Goal: Task Accomplishment & Management: Use online tool/utility

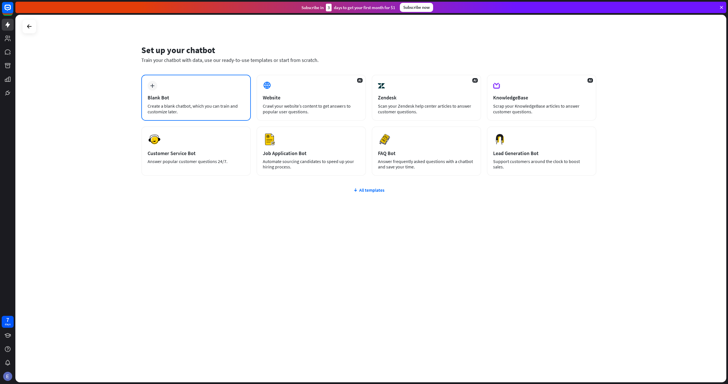
click at [196, 92] on div "plus Blank Bot Create a blank chatbot, which you can train and customize later." at bounding box center [195, 98] width 109 height 46
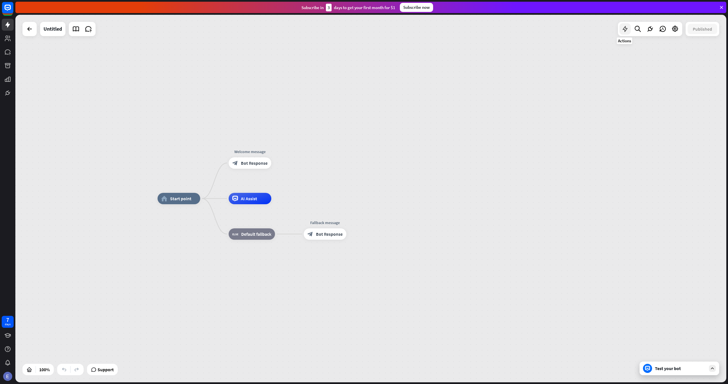
click at [623, 31] on icon at bounding box center [624, 28] width 7 height 7
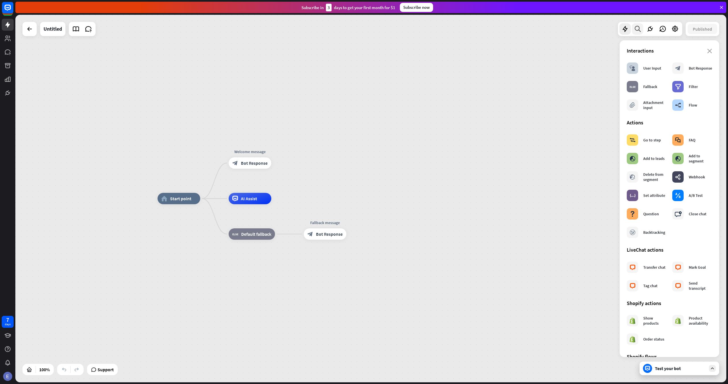
click at [640, 26] on icon at bounding box center [638, 28] width 8 height 7
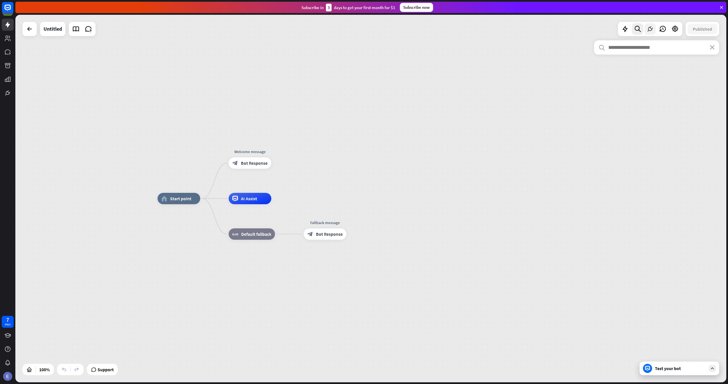
click at [650, 27] on icon at bounding box center [649, 28] width 7 height 7
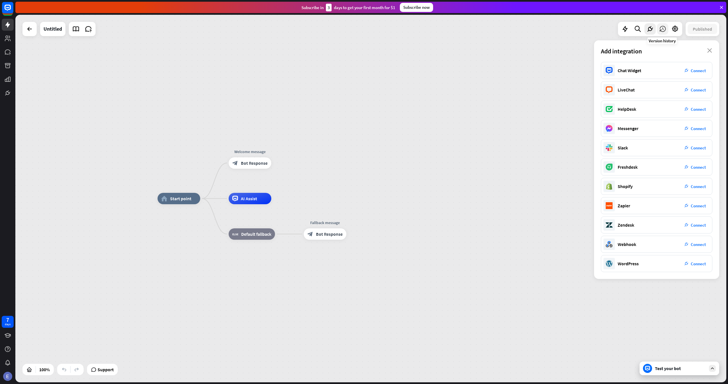
click at [664, 31] on icon at bounding box center [662, 28] width 7 height 7
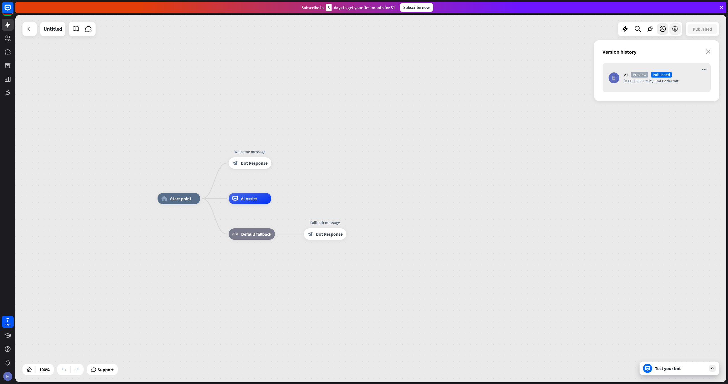
click at [673, 30] on icon at bounding box center [674, 28] width 7 height 7
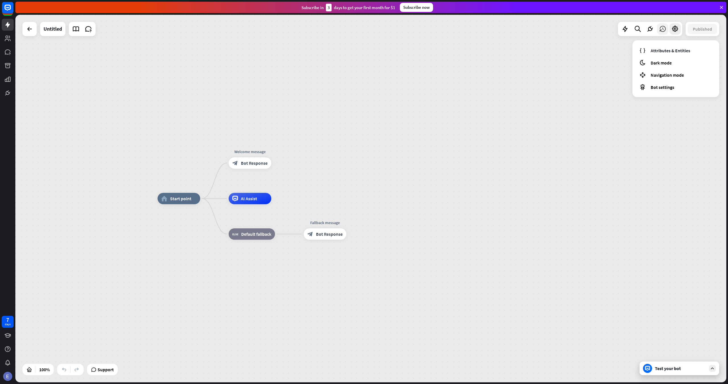
click at [660, 28] on icon at bounding box center [662, 28] width 7 height 7
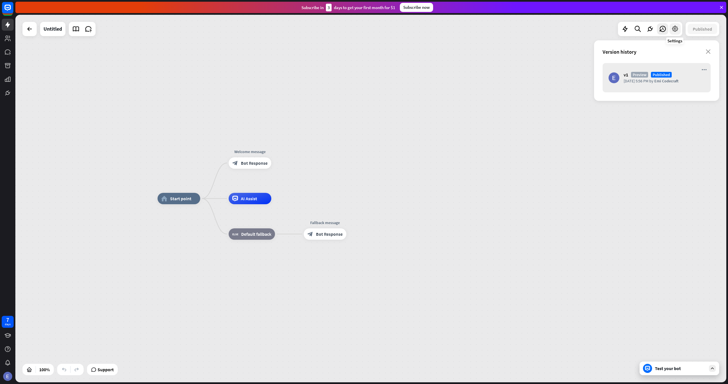
click at [674, 29] on icon at bounding box center [674, 28] width 7 height 7
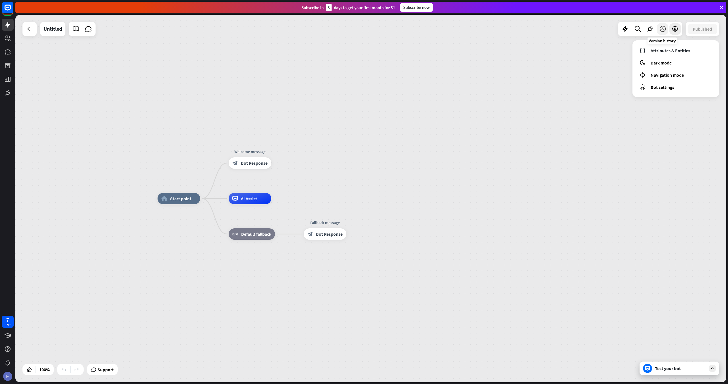
click at [666, 29] on div at bounding box center [662, 28] width 11 height 11
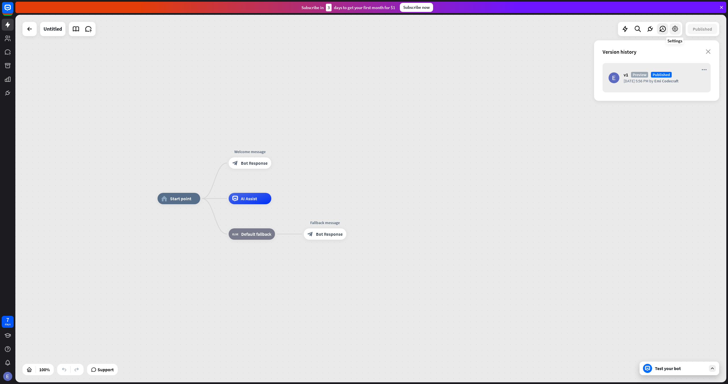
click at [673, 30] on icon at bounding box center [674, 28] width 7 height 7
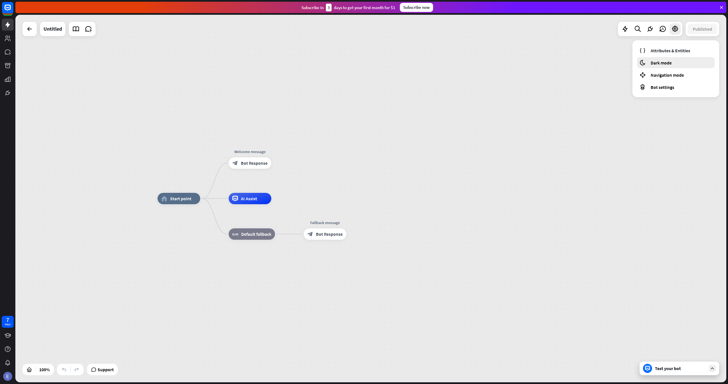
click at [668, 64] on span "Dark mode" at bounding box center [660, 63] width 21 height 6
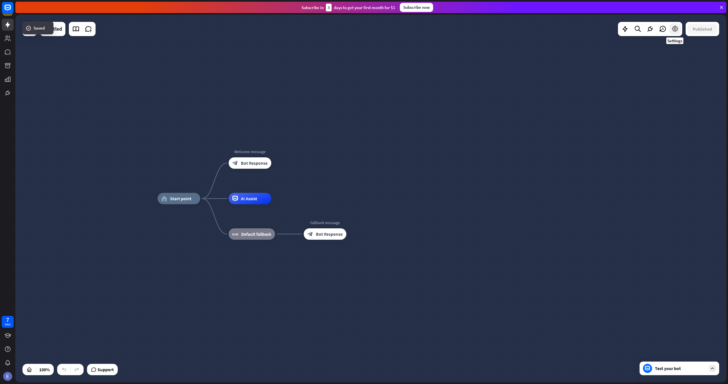
click at [674, 32] on icon at bounding box center [674, 28] width 7 height 7
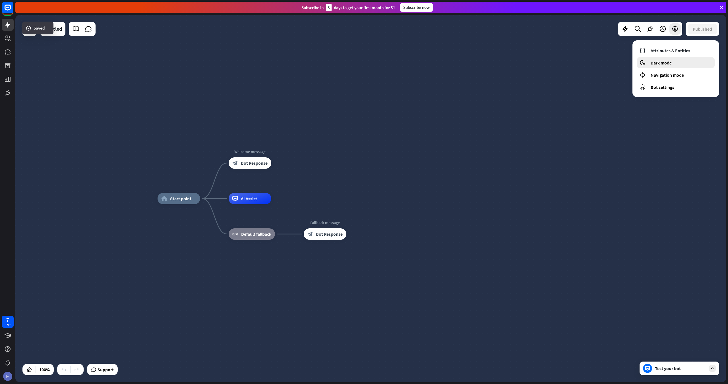
click at [672, 66] on div "moon Dark mode" at bounding box center [676, 62] width 78 height 11
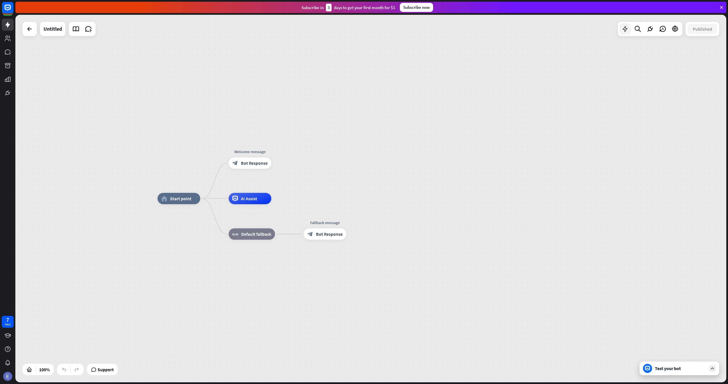
click at [624, 28] on icon at bounding box center [624, 28] width 7 height 7
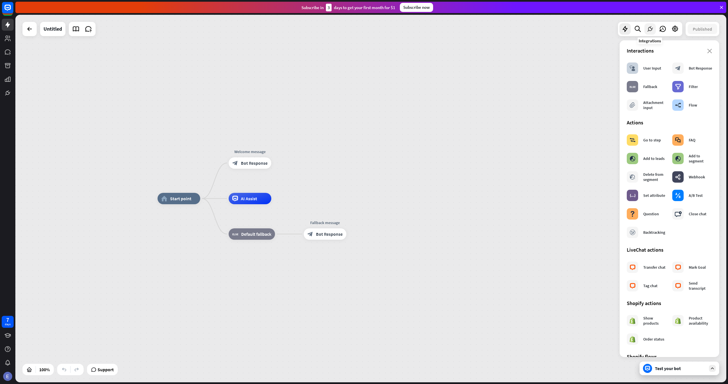
click at [651, 26] on icon at bounding box center [649, 28] width 7 height 7
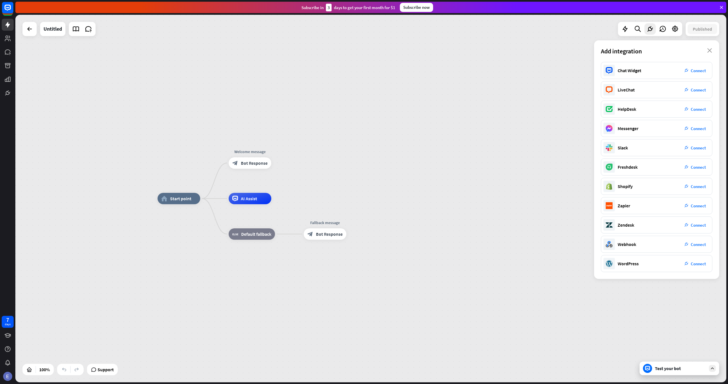
click at [632, 27] on div at bounding box center [637, 28] width 11 height 11
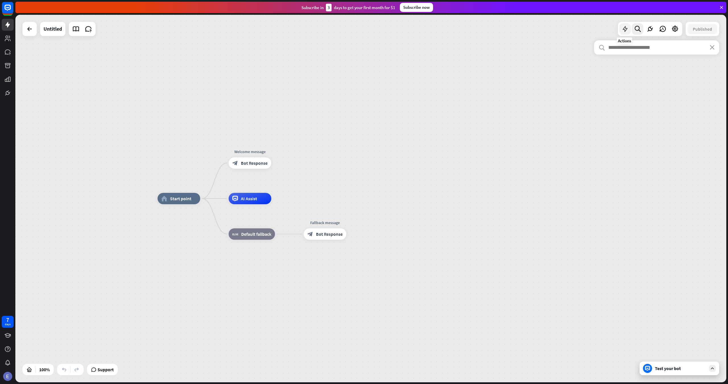
click at [627, 28] on icon at bounding box center [624, 28] width 7 height 7
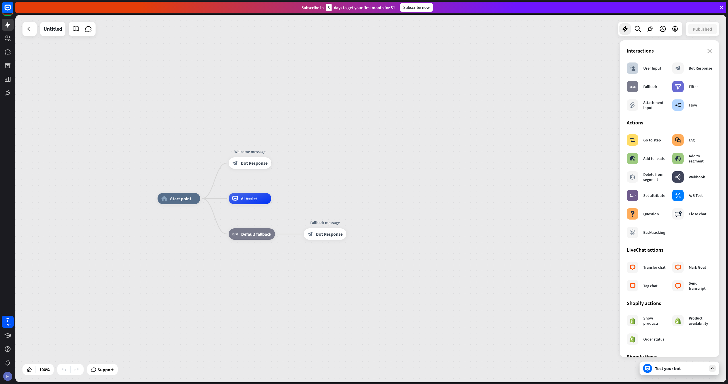
drag, startPoint x: 345, startPoint y: 165, endPoint x: 336, endPoint y: 167, distance: 8.8
click at [341, 166] on div "home_2 Start point Welcome message block_bot_response Bot Response AI Assist bl…" at bounding box center [370, 199] width 711 height 368
click at [183, 198] on span "Start point" at bounding box center [176, 199] width 21 height 6
click at [256, 183] on div "more_horiz" at bounding box center [258, 186] width 11 height 9
click at [292, 167] on div "home_2 Start point Edit name more_horiz plus Welcome message block_bot_response…" at bounding box center [370, 199] width 711 height 368
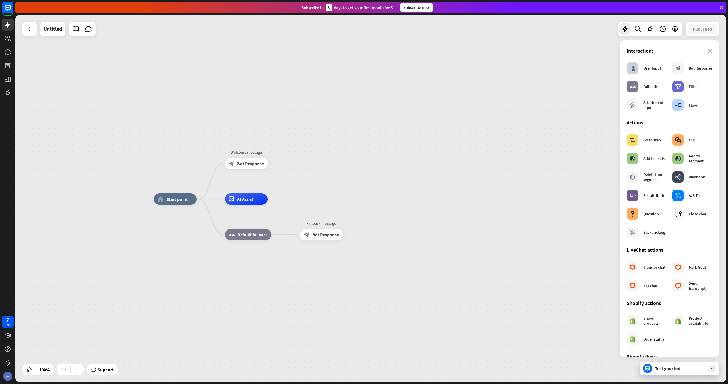
click at [330, 198] on div "home_2 Start point Welcome message block_bot_response Bot Response AI Assist bl…" at bounding box center [370, 199] width 711 height 368
drag, startPoint x: 243, startPoint y: 167, endPoint x: 256, endPoint y: 229, distance: 63.1
click at [255, 230] on div "home_2 Start point Welcome message block_bot_response Bot Response Edit name mo…" at bounding box center [509, 383] width 711 height 368
click at [244, 164] on span "Bot Response" at bounding box center [250, 164] width 27 height 6
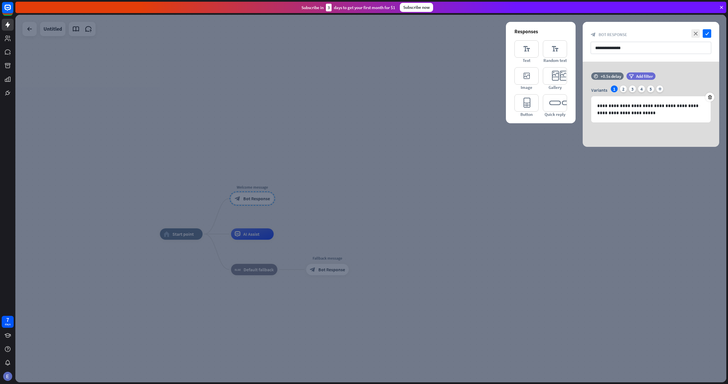
click at [402, 127] on div at bounding box center [370, 199] width 711 height 368
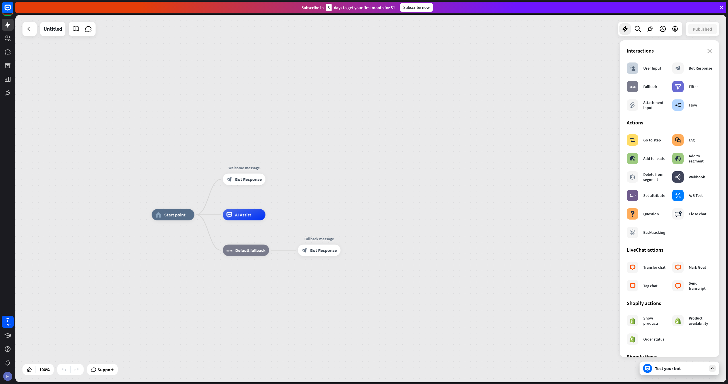
drag, startPoint x: 291, startPoint y: 182, endPoint x: 282, endPoint y: 159, distance: 24.4
click at [282, 159] on div "home_2 Start point Welcome message block_bot_response Bot Response AI Assist bl…" at bounding box center [370, 199] width 711 height 368
click at [641, 74] on div "block_user_input User Input" at bounding box center [644, 68] width 34 height 11
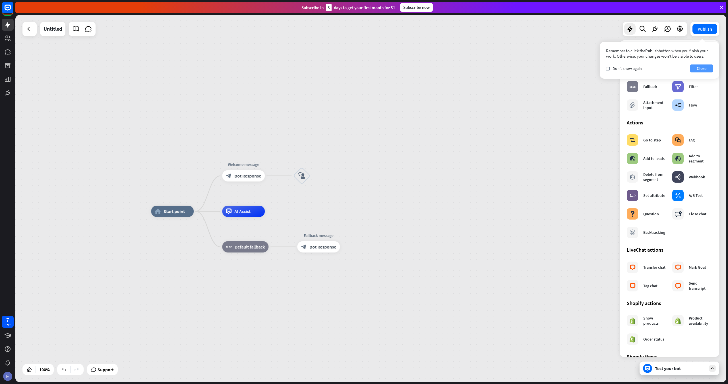
click at [696, 69] on button "Close" at bounding box center [701, 69] width 23 height 8
click at [318, 176] on icon "plus" at bounding box center [317, 176] width 4 height 4
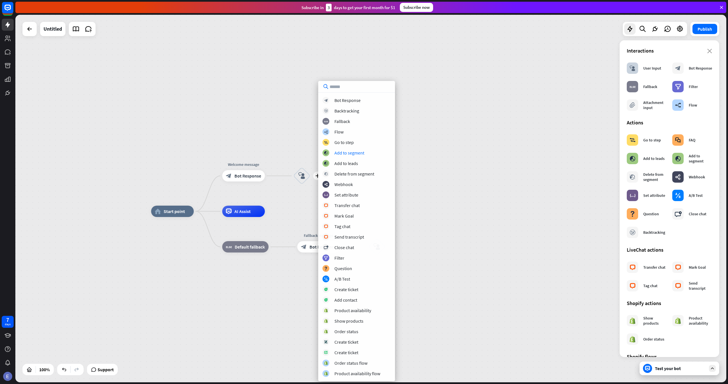
drag, startPoint x: 299, startPoint y: 140, endPoint x: 303, endPoint y: 146, distance: 7.7
click at [300, 141] on div "home_2 Start point Welcome message block_bot_response Bot Response plus block_u…" at bounding box center [370, 199] width 711 height 368
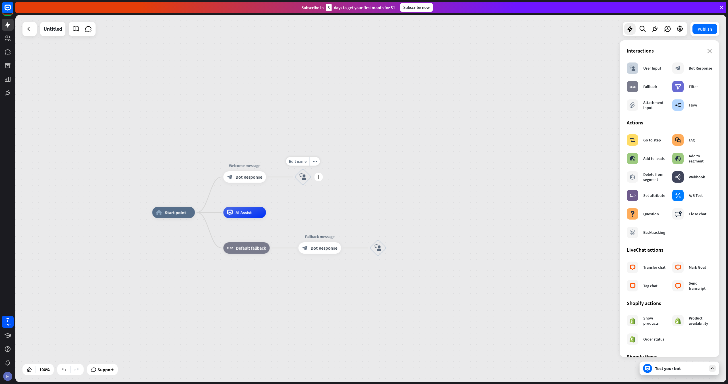
click at [305, 173] on div "block_user_input" at bounding box center [302, 177] width 17 height 17
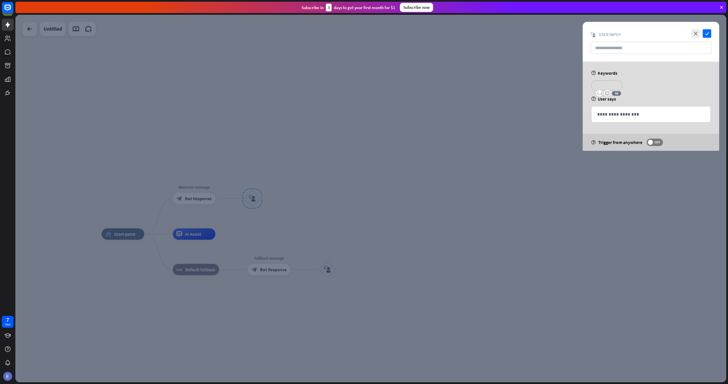
click at [612, 83] on p "**********" at bounding box center [606, 85] width 23 height 7
click at [649, 83] on div "**********" at bounding box center [650, 87] width 123 height 14
click at [623, 87] on div "**********" at bounding box center [650, 87] width 123 height 14
click at [641, 85] on div "**********" at bounding box center [650, 87] width 123 height 14
click at [617, 48] on input "text" at bounding box center [650, 48] width 121 height 12
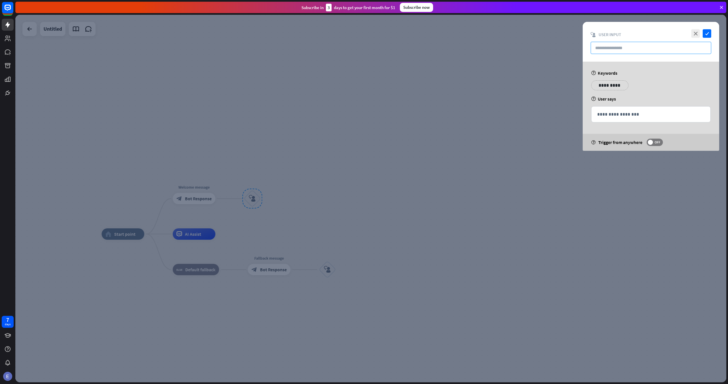
type input "*"
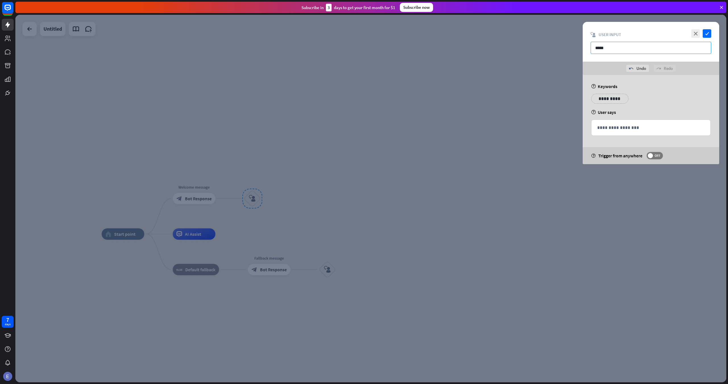
type input "*****"
click at [561, 65] on div at bounding box center [370, 199] width 711 height 368
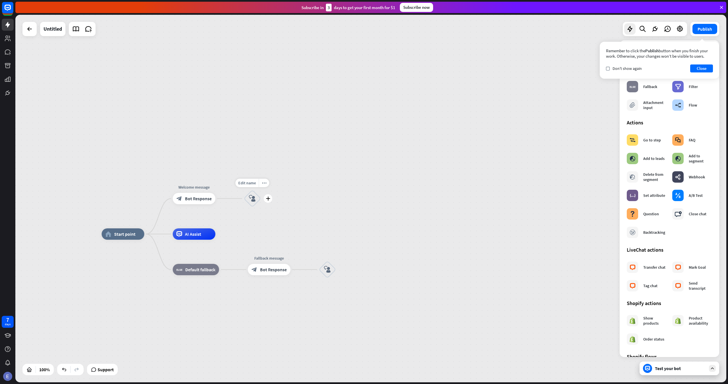
click at [256, 202] on div "block_user_input" at bounding box center [252, 198] width 17 height 17
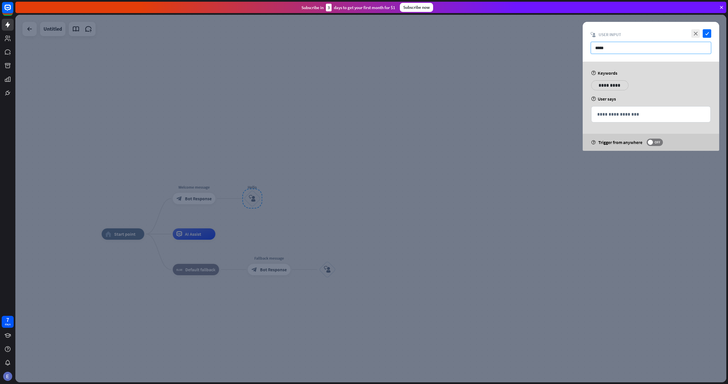
click at [612, 47] on input "*****" at bounding box center [650, 48] width 121 height 12
click at [626, 114] on p "**********" at bounding box center [650, 114] width 107 height 7
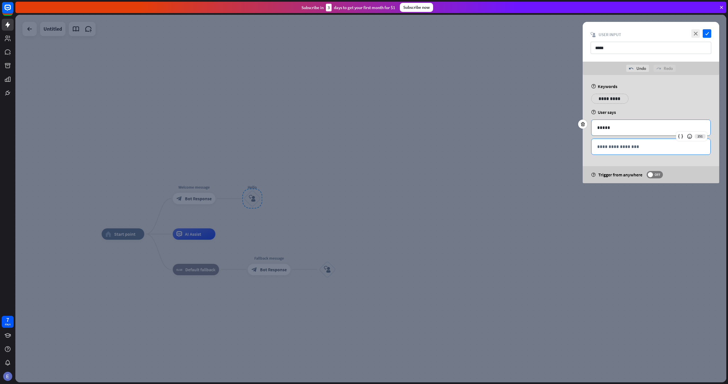
click at [633, 148] on p "**********" at bounding box center [650, 146] width 107 height 7
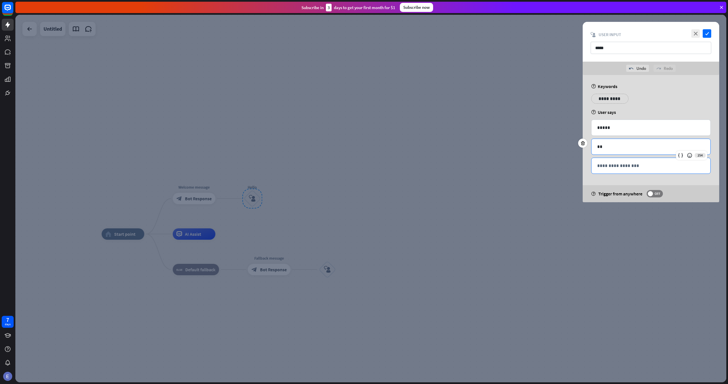
click at [616, 168] on p "**********" at bounding box center [650, 165] width 107 height 7
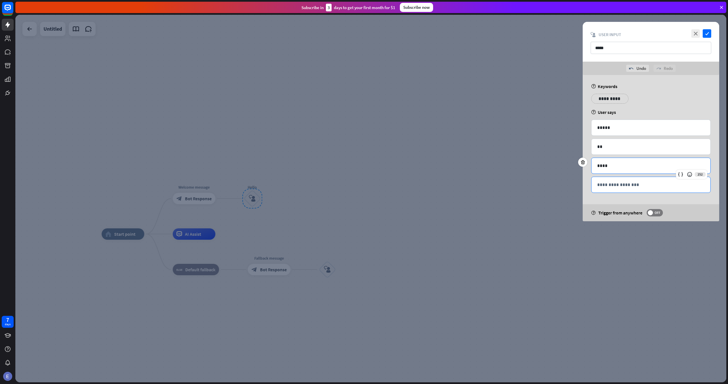
click at [620, 185] on p "**********" at bounding box center [650, 184] width 107 height 7
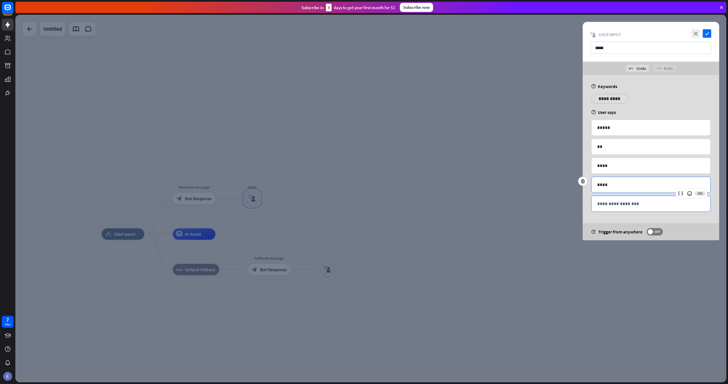
click at [625, 206] on p "**********" at bounding box center [650, 203] width 107 height 7
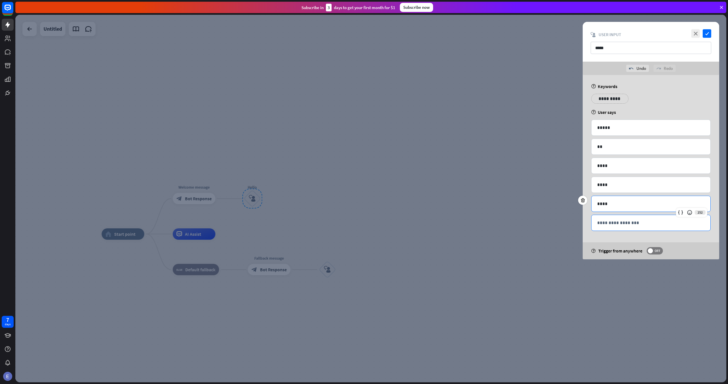
click at [630, 227] on div "**********" at bounding box center [650, 223] width 119 height 16
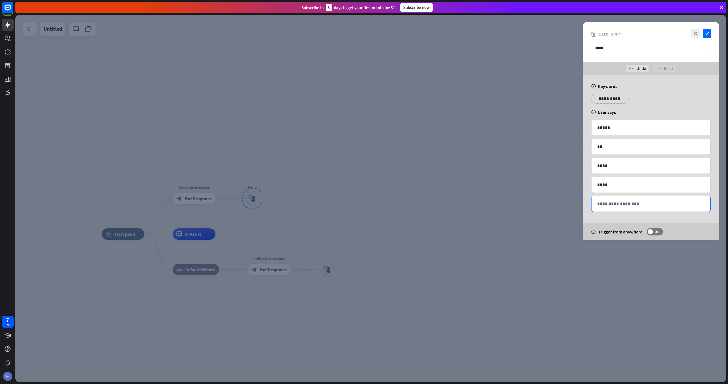
click at [629, 204] on p "**********" at bounding box center [650, 203] width 107 height 7
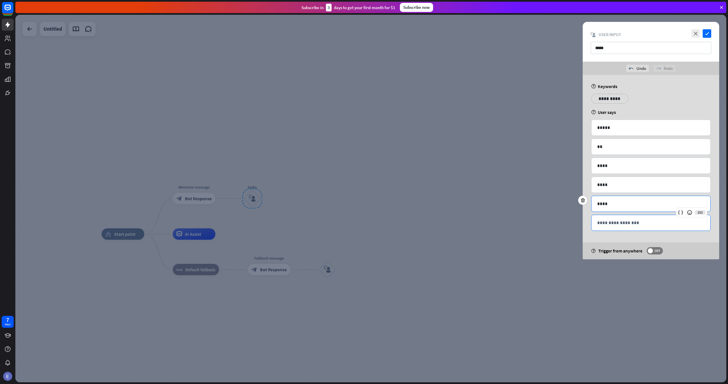
click at [630, 223] on p "**********" at bounding box center [650, 222] width 107 height 7
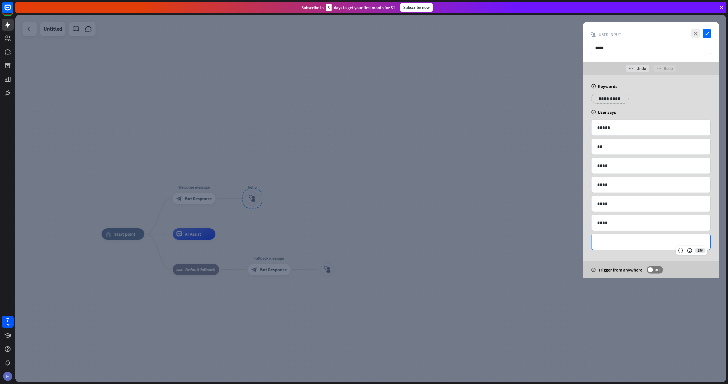
click at [633, 240] on p "**********" at bounding box center [650, 242] width 107 height 7
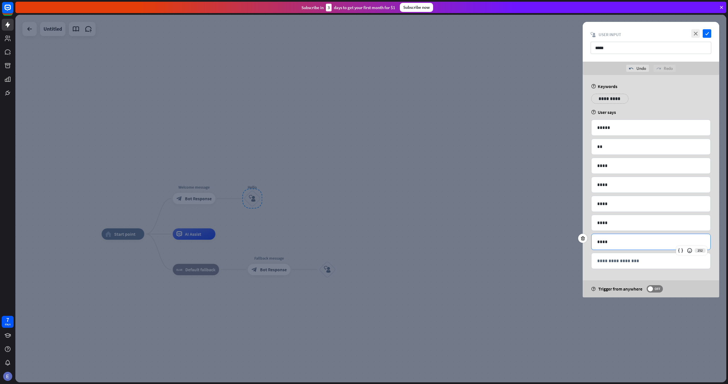
click at [642, 105] on div "**********" at bounding box center [650, 101] width 123 height 14
click at [707, 32] on icon "check" at bounding box center [706, 33] width 9 height 9
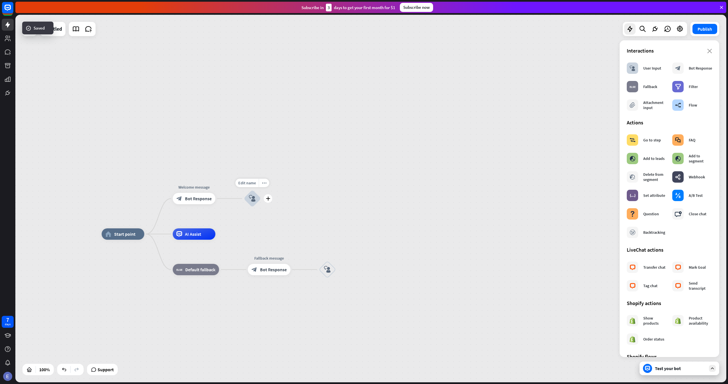
click at [250, 195] on icon "block_user_input" at bounding box center [252, 198] width 7 height 7
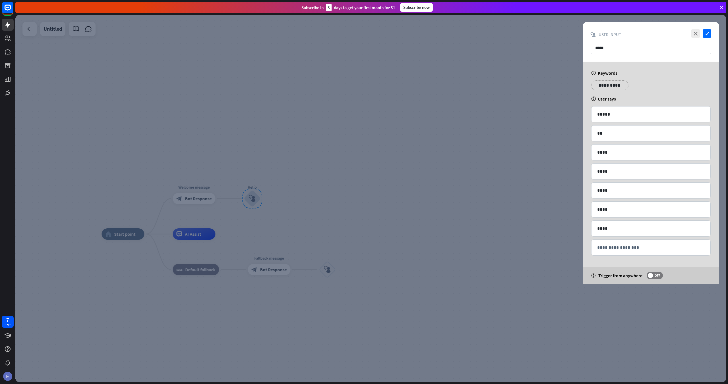
drag, startPoint x: 475, startPoint y: 129, endPoint x: 490, endPoint y: 125, distance: 15.8
click at [476, 129] on div at bounding box center [370, 199] width 711 height 368
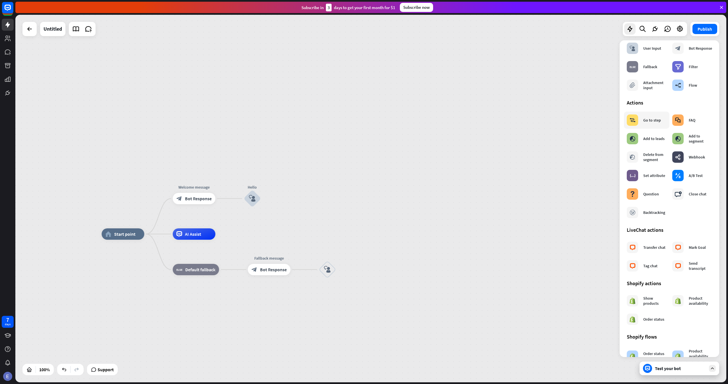
scroll to position [23, 0]
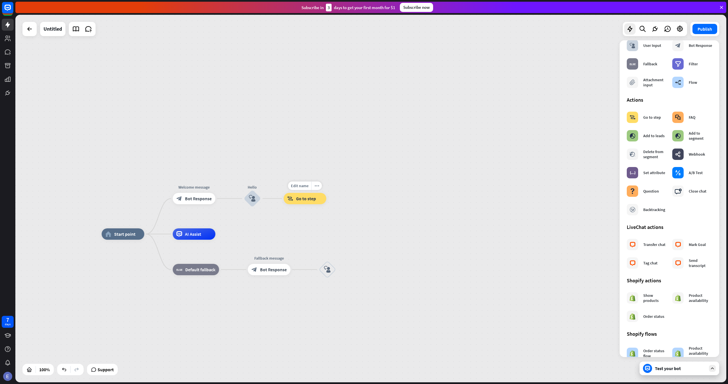
click at [315, 199] on span "Go to step" at bounding box center [306, 199] width 20 height 6
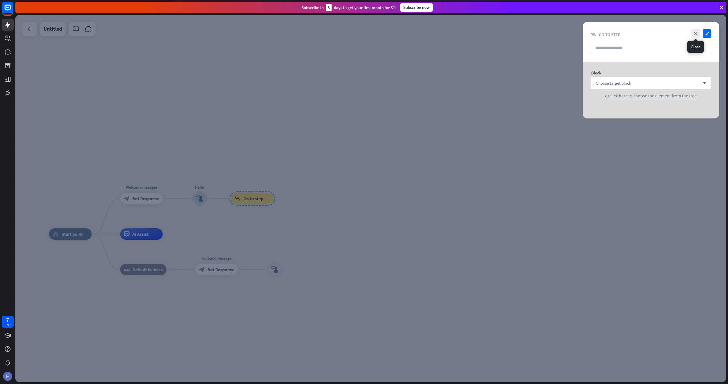
click at [696, 36] on icon "close" at bounding box center [695, 33] width 9 height 9
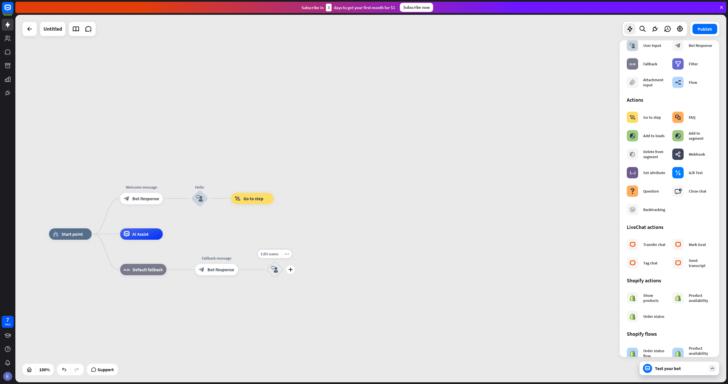
drag, startPoint x: 272, startPoint y: 198, endPoint x: 283, endPoint y: 272, distance: 74.4
drag, startPoint x: 272, startPoint y: 217, endPoint x: 290, endPoint y: 279, distance: 64.6
click at [704, 71] on button "Close" at bounding box center [701, 69] width 23 height 8
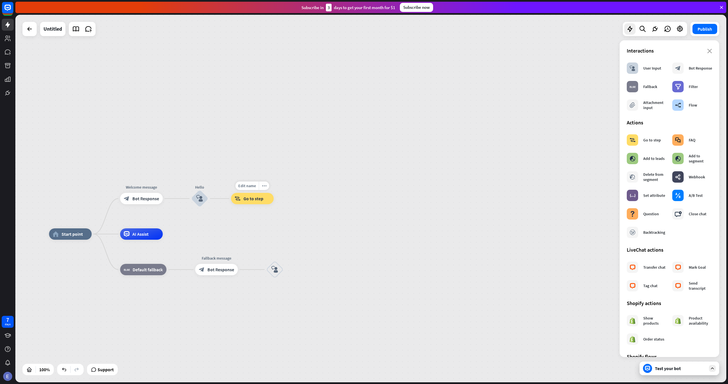
click at [263, 197] on div "block_goto Go to step" at bounding box center [252, 198] width 43 height 11
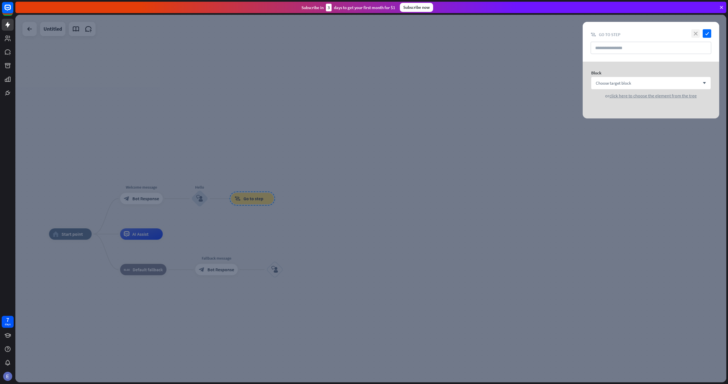
click at [694, 34] on icon "close" at bounding box center [695, 33] width 9 height 9
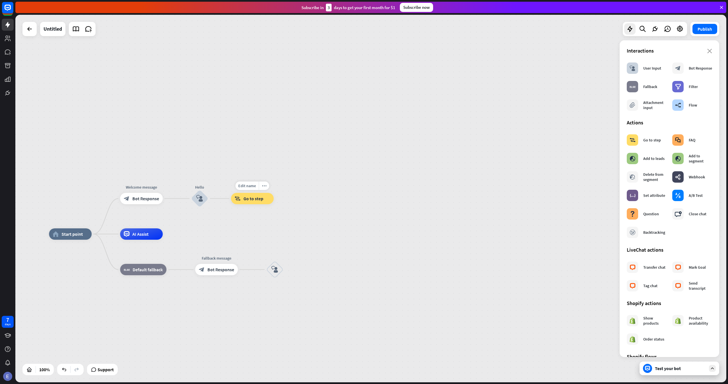
click at [266, 201] on div "block_goto Go to step" at bounding box center [252, 198] width 43 height 11
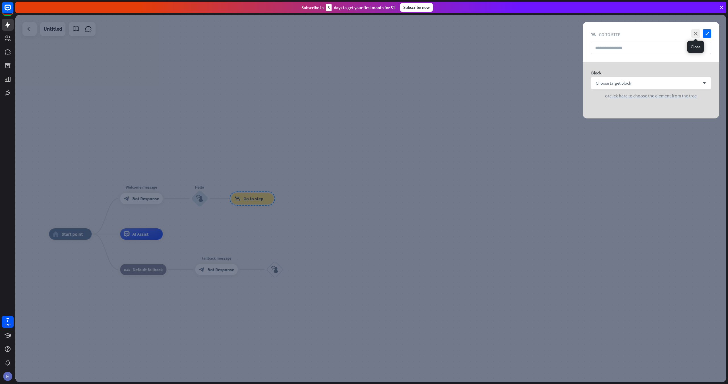
click at [696, 35] on icon "close" at bounding box center [695, 33] width 9 height 9
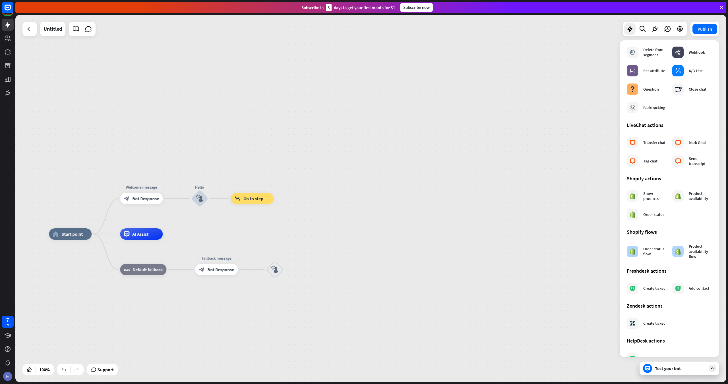
scroll to position [142, 0]
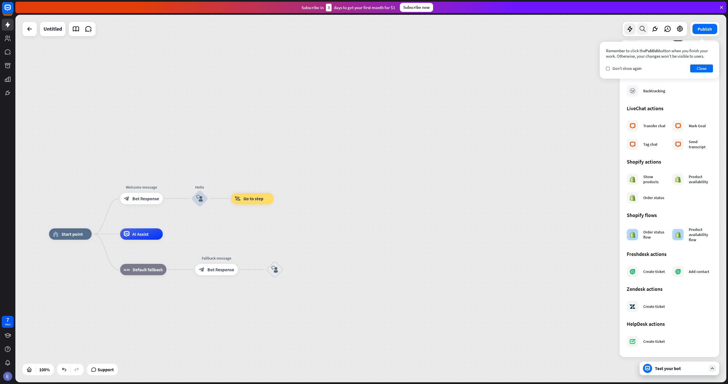
click at [645, 28] on icon at bounding box center [642, 28] width 8 height 7
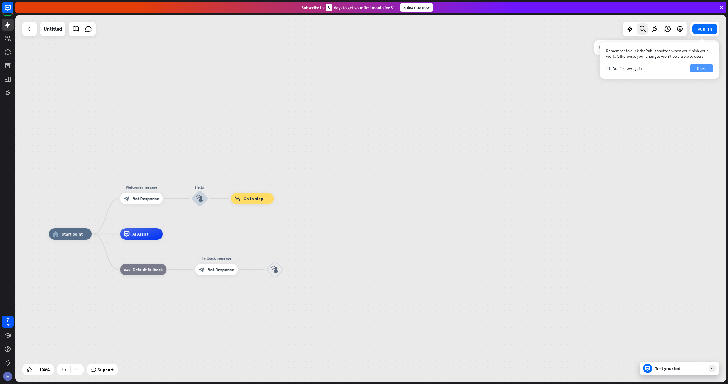
click at [690, 65] on div "check Don't show again Close" at bounding box center [659, 69] width 107 height 8
click at [694, 67] on button "Close" at bounding box center [701, 69] width 23 height 8
click at [659, 52] on input "text" at bounding box center [656, 47] width 125 height 14
type input "******"
click at [653, 26] on icon at bounding box center [654, 28] width 7 height 7
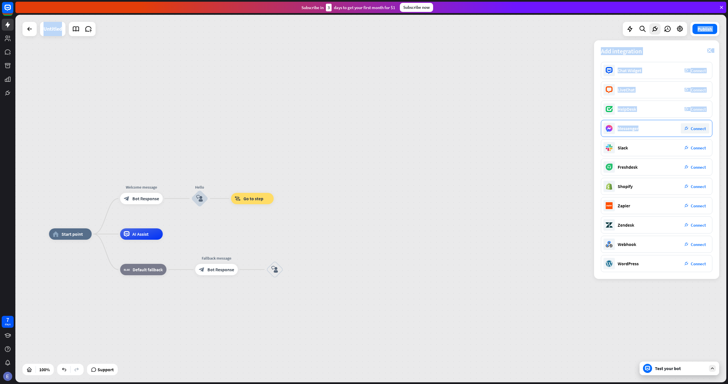
drag, startPoint x: 643, startPoint y: 129, endPoint x: 654, endPoint y: 130, distance: 10.9
click at [567, 130] on div "home_2 Start point Welcome message block_bot_response Bot Response Hello block_…" at bounding box center [370, 199] width 711 height 368
click at [683, 130] on div "plug_integration Connect" at bounding box center [695, 128] width 28 height 10
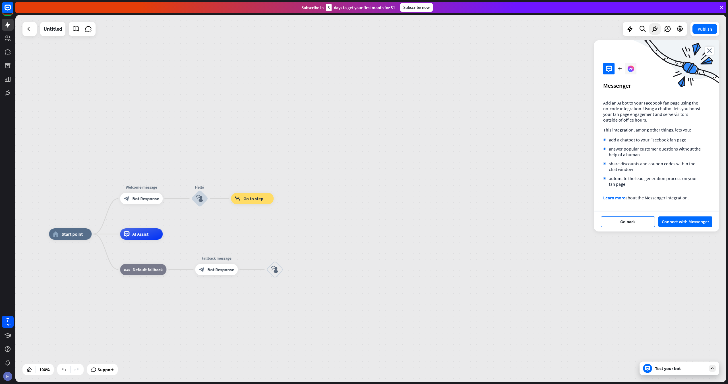
click at [635, 224] on button "Go back" at bounding box center [628, 222] width 54 height 11
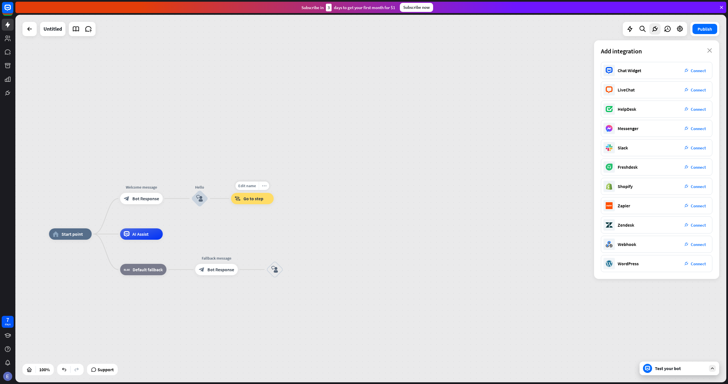
click at [264, 186] on icon "more_horiz" at bounding box center [264, 186] width 5 height 4
click at [300, 234] on div "trash Delete single block" at bounding box center [292, 238] width 57 height 11
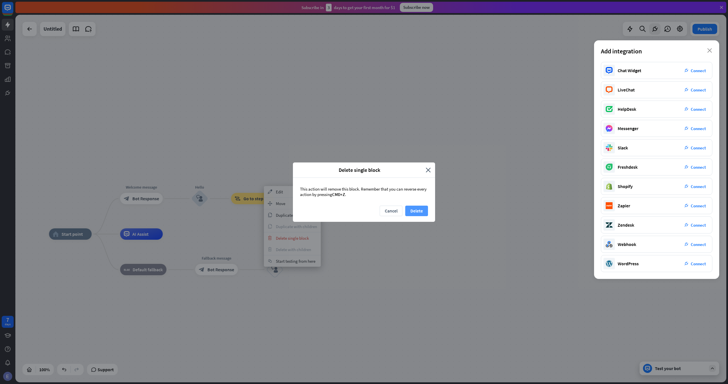
click at [414, 210] on button "Delete" at bounding box center [416, 211] width 23 height 11
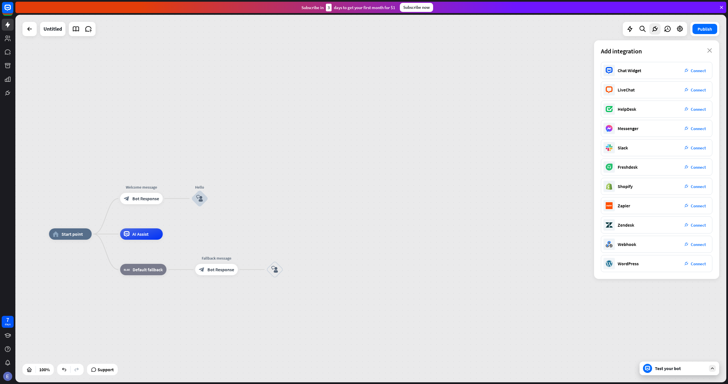
click at [666, 371] on div "Test your bot" at bounding box center [680, 369] width 51 height 6
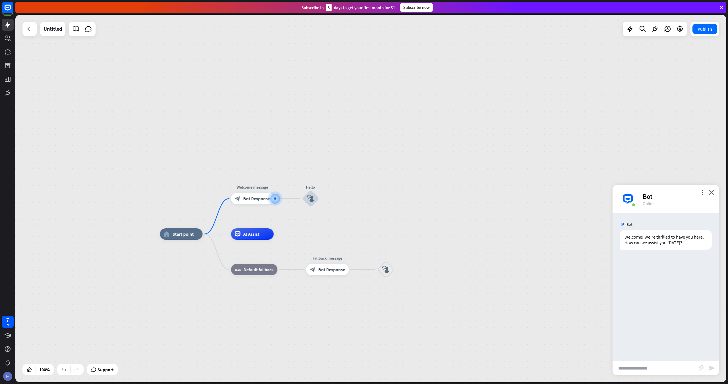
click at [658, 375] on div "home_2 Start point Welcome message block_bot_response Bot Response Hello block_…" at bounding box center [370, 199] width 711 height 368
click at [658, 372] on input "text" at bounding box center [655, 368] width 86 height 14
type input "*****"
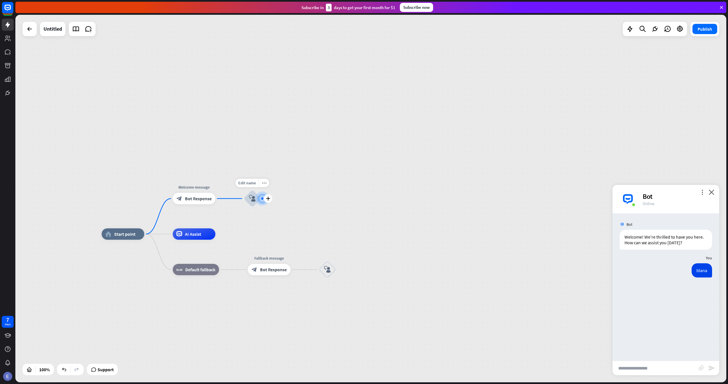
click at [251, 200] on icon "block_user_input" at bounding box center [252, 198] width 7 height 7
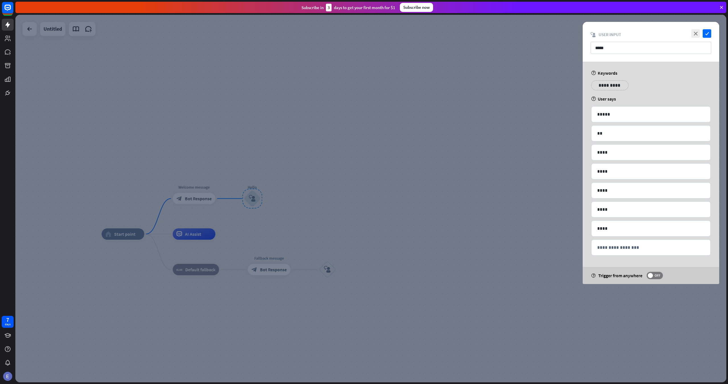
click at [467, 198] on div at bounding box center [370, 199] width 711 height 368
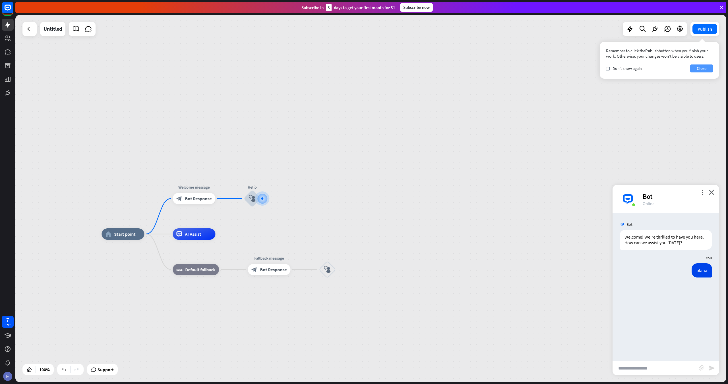
click at [705, 71] on button "Close" at bounding box center [701, 69] width 23 height 8
click at [203, 235] on div "AI Assist" at bounding box center [194, 234] width 43 height 11
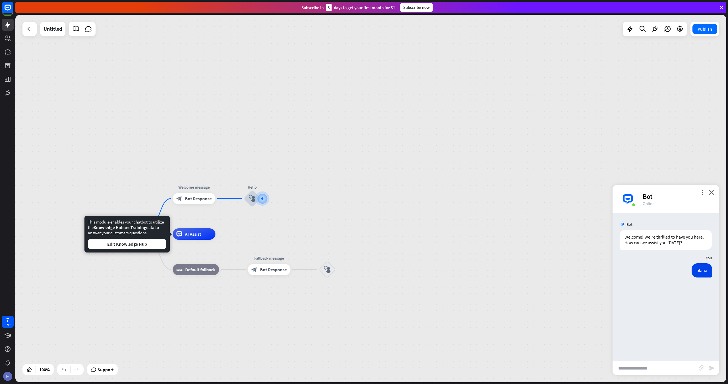
click at [142, 228] on span "Training" at bounding box center [138, 227] width 16 height 5
drag, startPoint x: 142, startPoint y: 228, endPoint x: 147, endPoint y: 228, distance: 4.8
click at [142, 228] on span "Training" at bounding box center [138, 227] width 16 height 5
click at [232, 228] on div "home_2 Start point Welcome message block_bot_response Bot Response Hello block_…" at bounding box center [370, 199] width 711 height 368
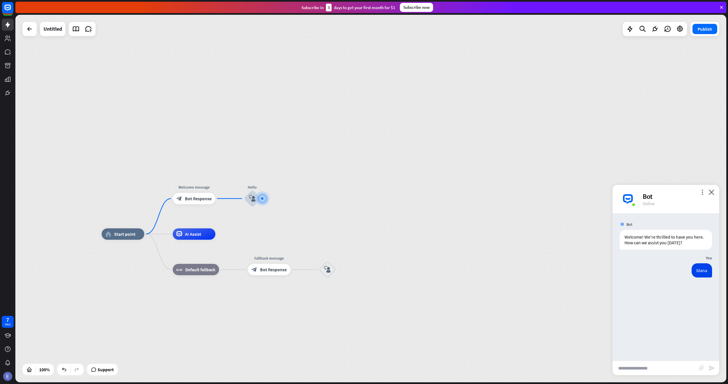
click at [250, 228] on div "home_2 Start point Welcome message block_bot_response Bot Response Hello block_…" at bounding box center [370, 199] width 711 height 368
click at [220, 234] on icon "plus" at bounding box center [222, 234] width 4 height 4
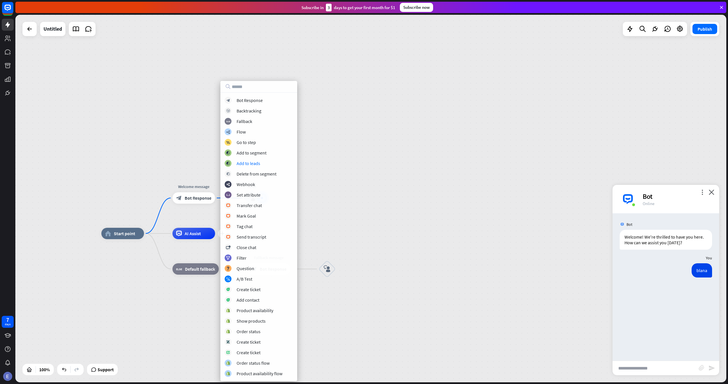
drag, startPoint x: 369, startPoint y: 177, endPoint x: 384, endPoint y: 179, distance: 15.5
click at [369, 177] on div "home_2 Start point Welcome message block_bot_response Bot Response Hello block_…" at bounding box center [370, 199] width 711 height 368
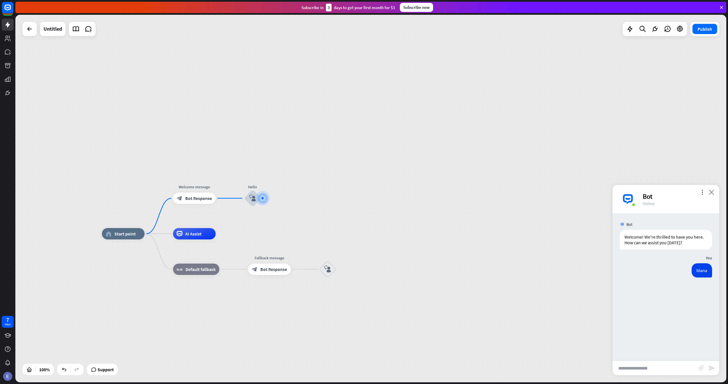
click at [712, 194] on icon "close" at bounding box center [711, 192] width 6 height 5
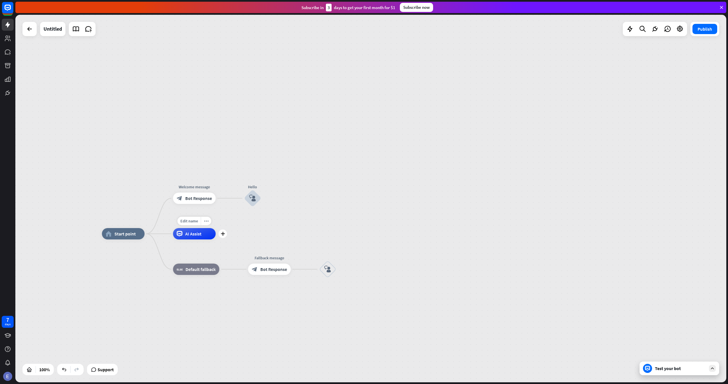
click at [187, 235] on span "AI Assist" at bounding box center [193, 234] width 16 height 6
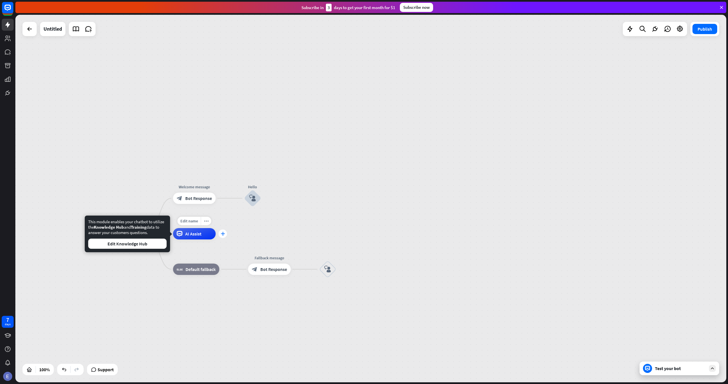
click at [222, 235] on icon "plus" at bounding box center [223, 234] width 4 height 4
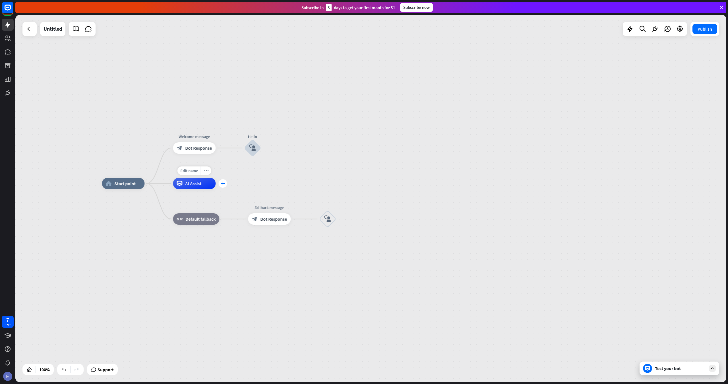
click at [221, 184] on icon "plus" at bounding box center [223, 184] width 4 height 4
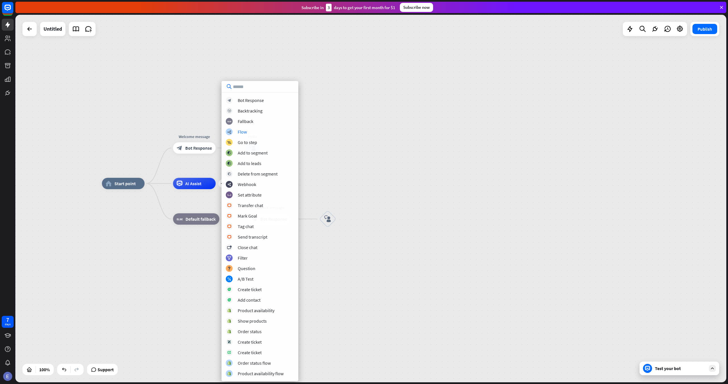
drag, startPoint x: 333, startPoint y: 121, endPoint x: 297, endPoint y: 136, distance: 38.3
click at [333, 121] on div "home_2 Start point Welcome message block_bot_response Bot Response Hello block_…" at bounding box center [370, 199] width 711 height 368
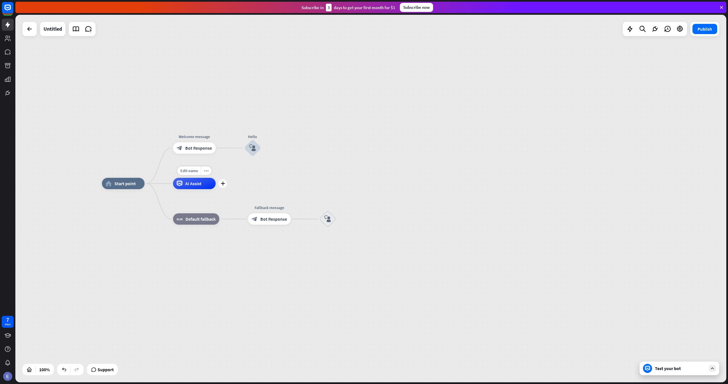
click at [202, 183] on div "AI Assist" at bounding box center [194, 183] width 43 height 11
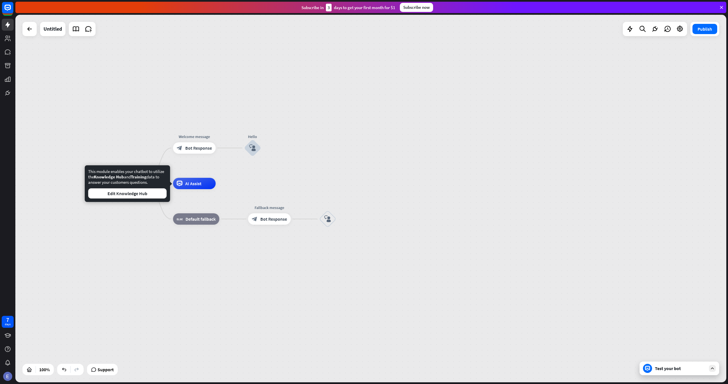
click at [413, 145] on div "home_2 Start point Welcome message block_bot_response Bot Response Hello block_…" at bounding box center [370, 199] width 711 height 368
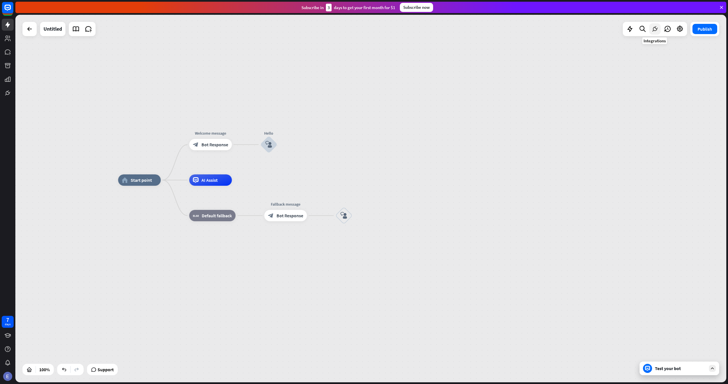
click at [654, 27] on icon at bounding box center [654, 28] width 7 height 7
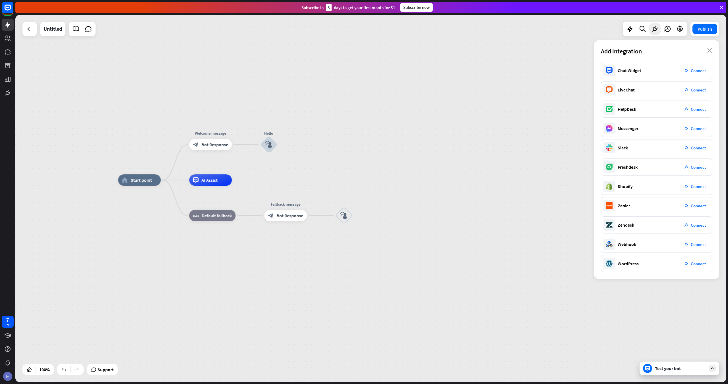
click at [629, 36] on div at bounding box center [655, 29] width 64 height 14
click at [629, 32] on icon at bounding box center [629, 28] width 7 height 7
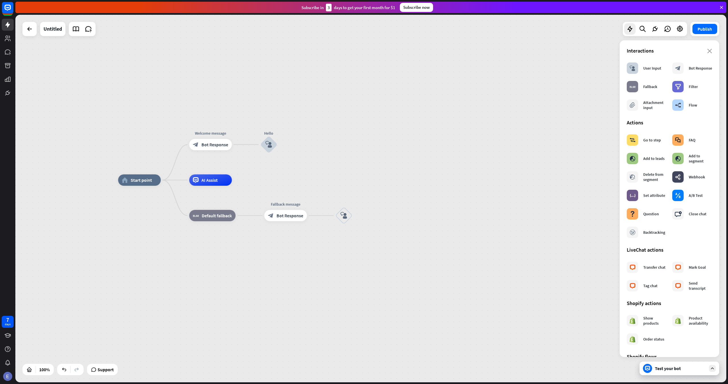
click at [594, 88] on div "home_2 Start point Welcome message block_bot_response Bot Response Hello block_…" at bounding box center [370, 199] width 711 height 368
click at [240, 181] on icon "plus" at bounding box center [238, 180] width 4 height 4
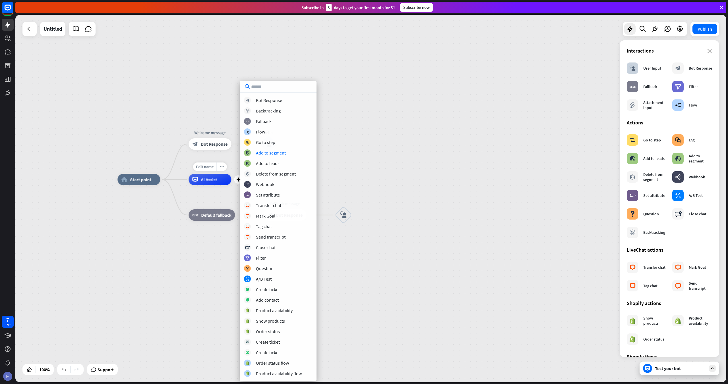
click at [227, 179] on div "AI Assist" at bounding box center [209, 179] width 43 height 11
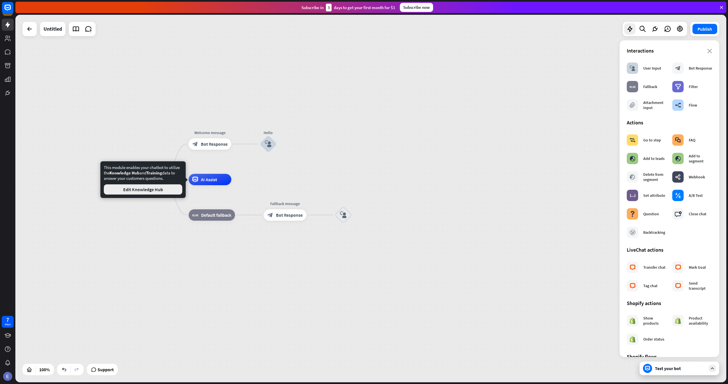
click at [141, 186] on button "Edit Knowledge Hub" at bounding box center [143, 189] width 78 height 10
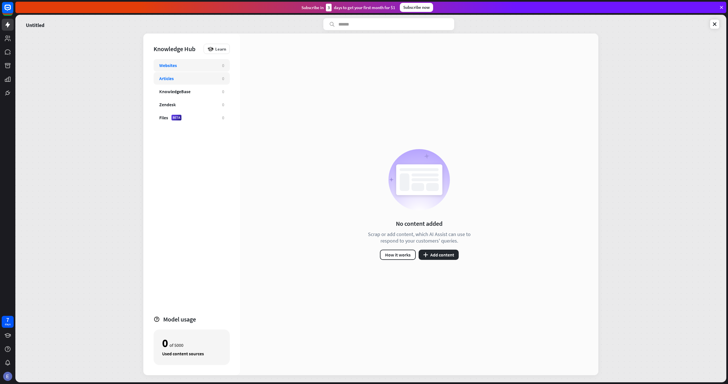
click at [190, 82] on div "Articles 0" at bounding box center [192, 78] width 76 height 13
click at [191, 93] on div "KnowledgeBase" at bounding box center [187, 92] width 57 height 6
click at [193, 102] on div "Zendesk" at bounding box center [187, 105] width 57 height 6
click at [199, 92] on div "KnowledgeBase" at bounding box center [187, 92] width 57 height 6
click at [201, 81] on div "Articles" at bounding box center [187, 79] width 57 height 6
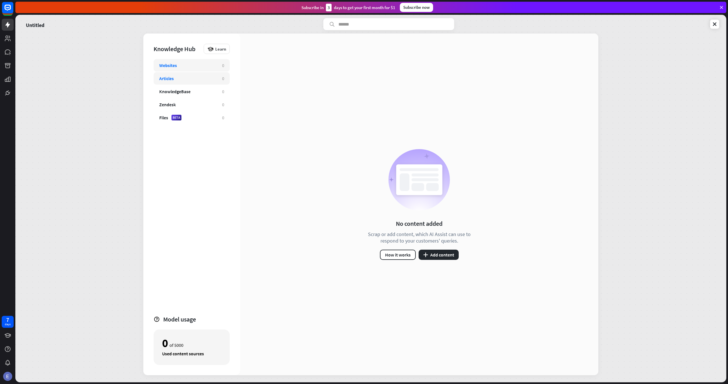
click at [203, 71] on div "Websites 0" at bounding box center [192, 65] width 76 height 13
click at [199, 95] on div "KnowledgeBase 0" at bounding box center [192, 91] width 76 height 13
click at [198, 103] on div "Zendesk" at bounding box center [187, 105] width 57 height 6
click at [199, 115] on div "Files BETA" at bounding box center [187, 118] width 57 height 6
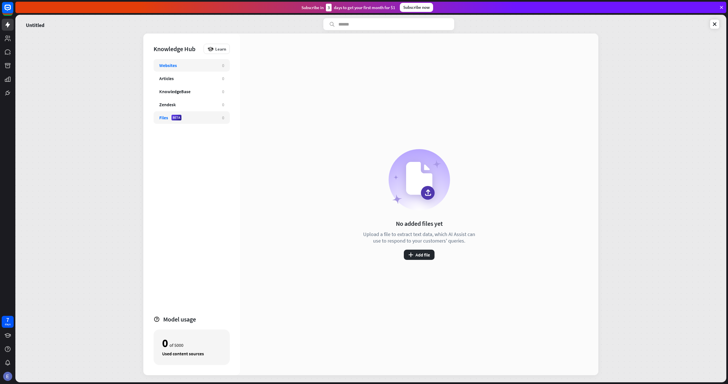
click at [201, 69] on div "Websites 0" at bounding box center [192, 65] width 76 height 13
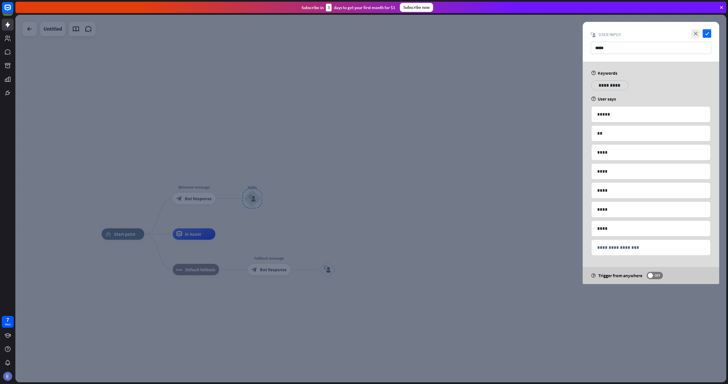
click at [147, 65] on div at bounding box center [370, 199] width 711 height 368
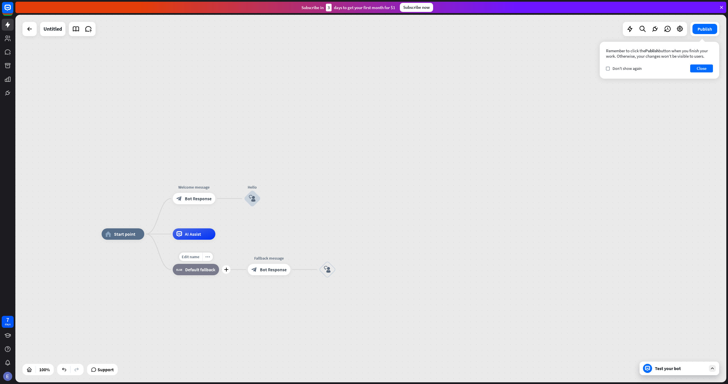
click at [206, 268] on span "Default fallback" at bounding box center [200, 270] width 30 height 6
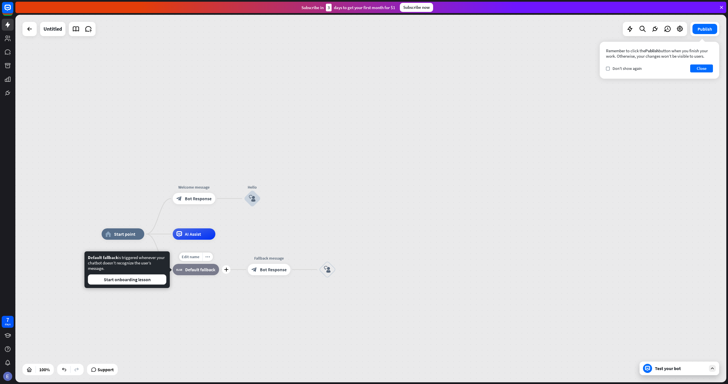
drag, startPoint x: 254, startPoint y: 250, endPoint x: 253, endPoint y: 247, distance: 3.1
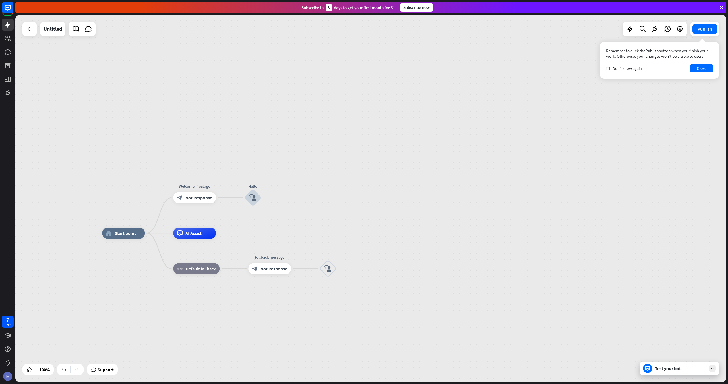
drag, startPoint x: 669, startPoint y: 360, endPoint x: 671, endPoint y: 365, distance: 5.7
click at [672, 365] on div "Test your bot" at bounding box center [679, 369] width 80 height 14
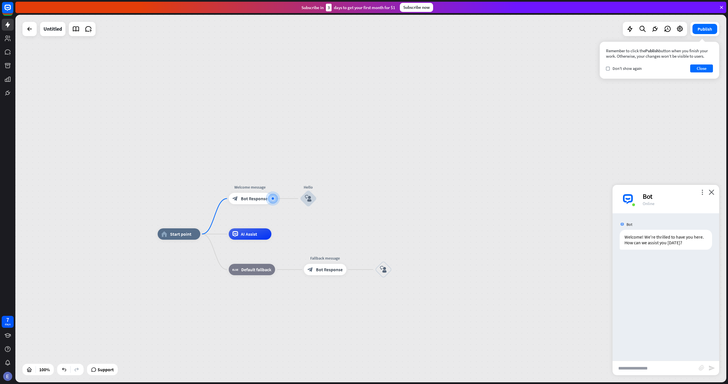
click at [658, 371] on input "text" at bounding box center [655, 368] width 86 height 14
type input "*********"
